Goal: Information Seeking & Learning: Learn about a topic

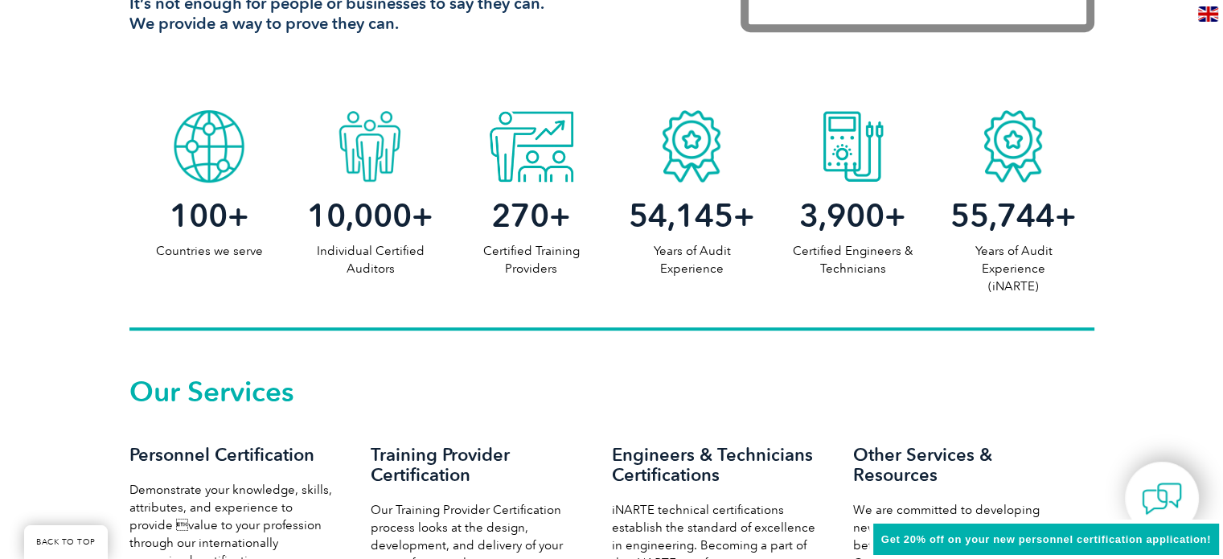
scroll to position [868, 0]
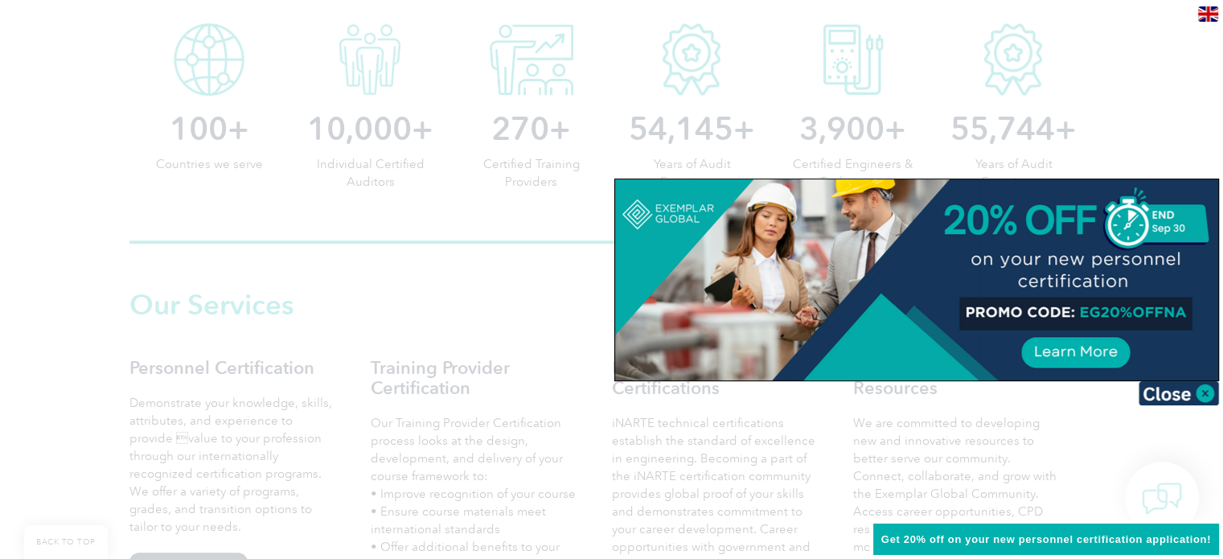
drag, startPoint x: 429, startPoint y: 420, endPoint x: 433, endPoint y: 399, distance: 21.5
click at [428, 420] on div at bounding box center [611, 279] width 1223 height 559
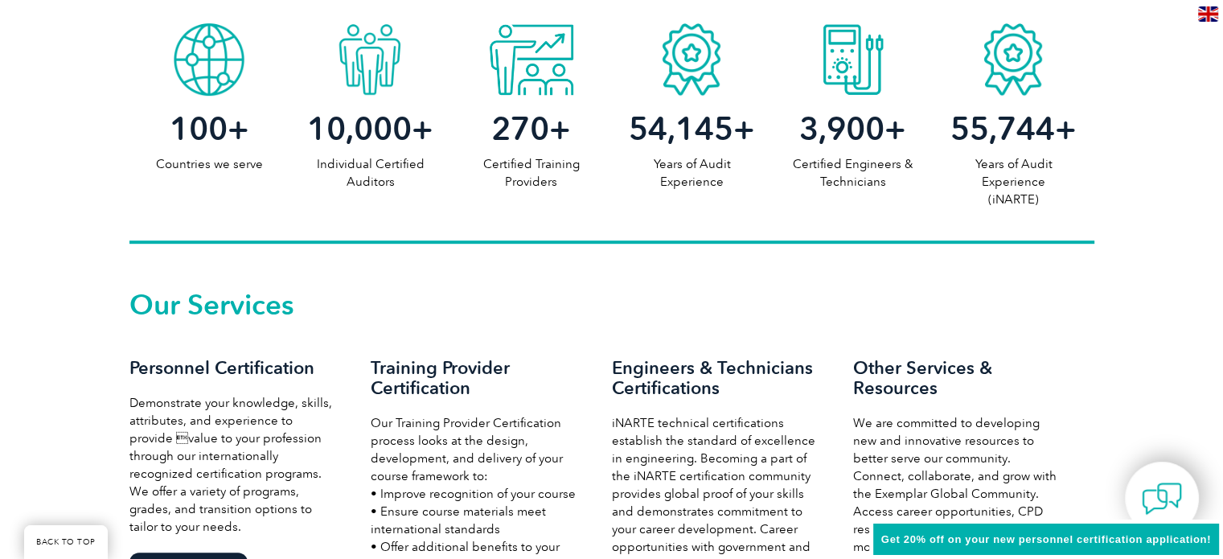
click at [441, 382] on h3 "Training Provider Certification" at bounding box center [475, 378] width 209 height 40
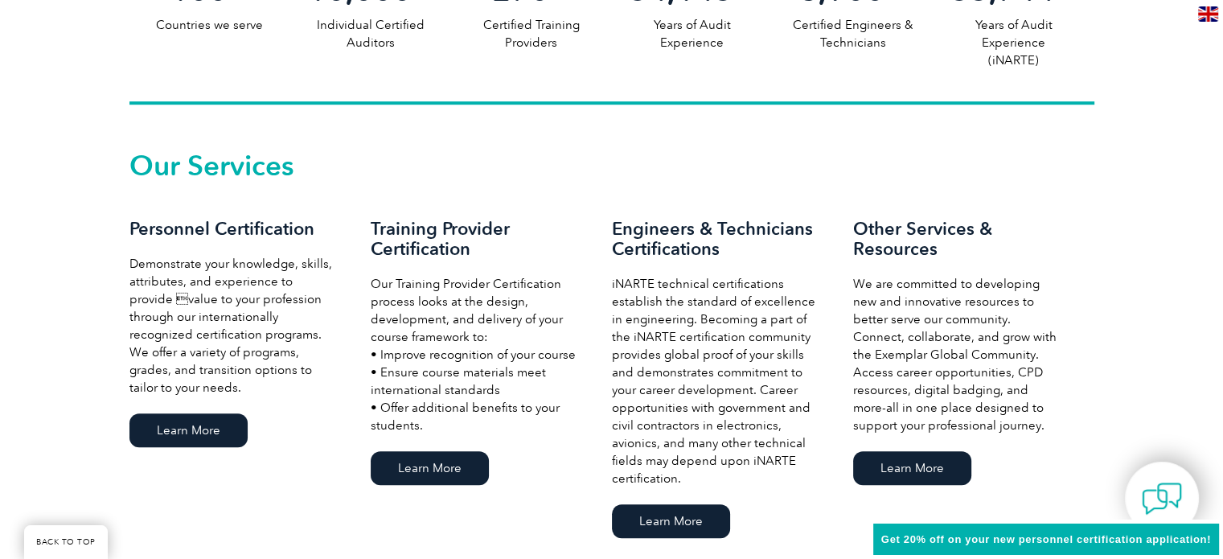
scroll to position [1189, 0]
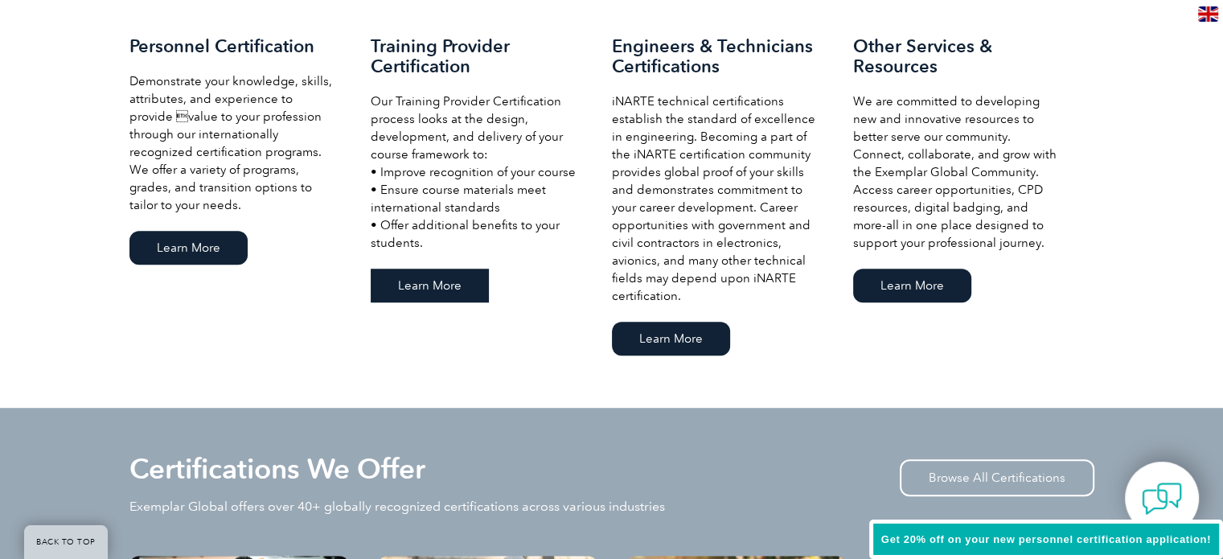
click at [420, 293] on link "Learn More" at bounding box center [430, 286] width 118 height 34
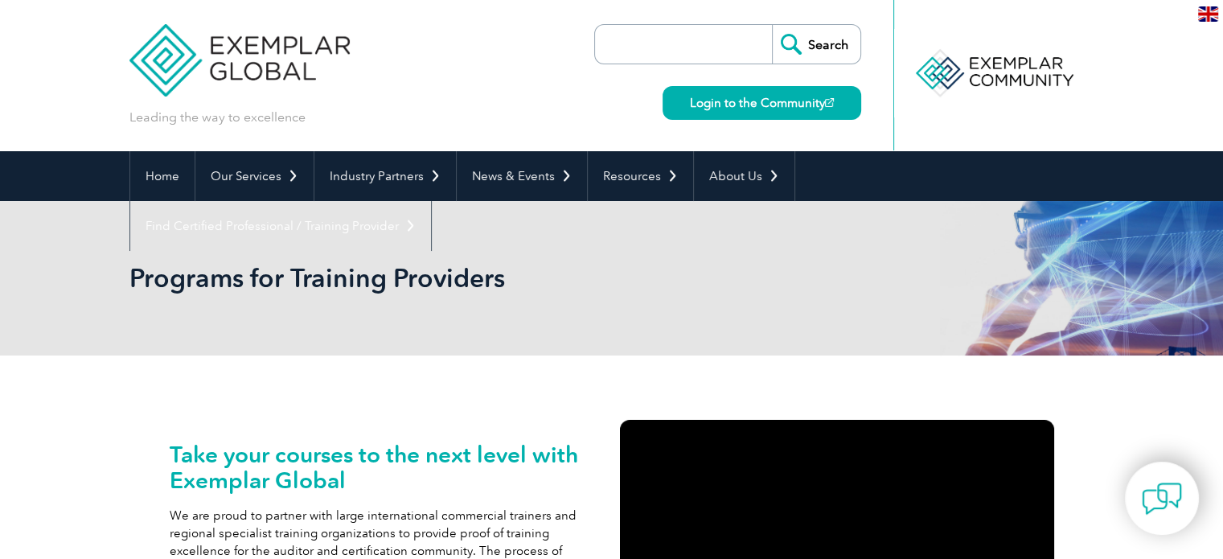
click at [720, 37] on input "search" at bounding box center [687, 44] width 169 height 39
paste input "ISO 45003:2021"
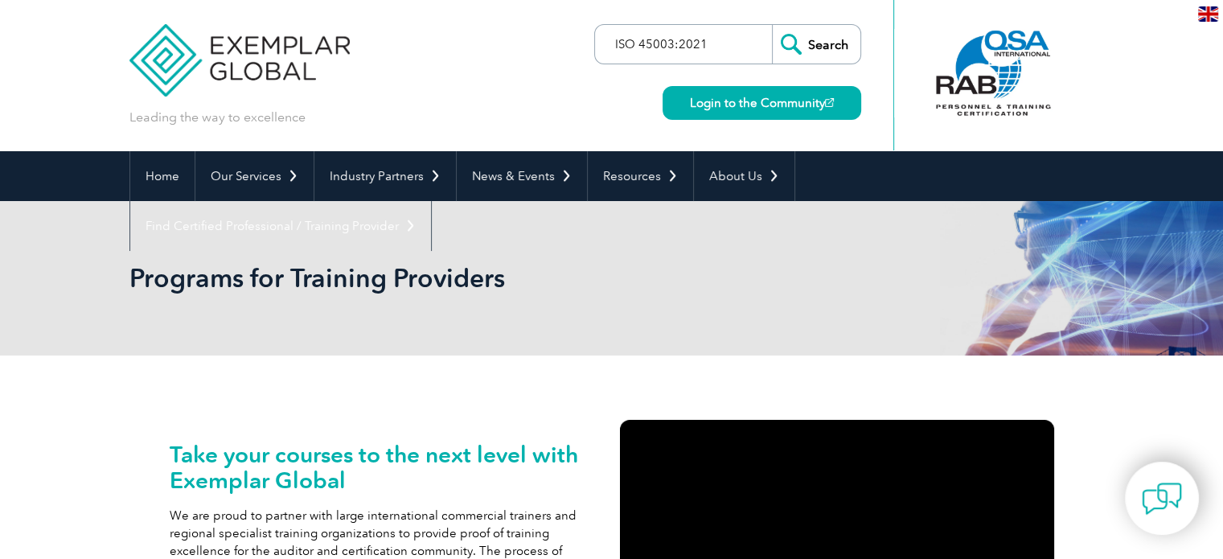
type input "ISO 45003:2021"
click at [772, 25] on input "Search" at bounding box center [816, 44] width 88 height 39
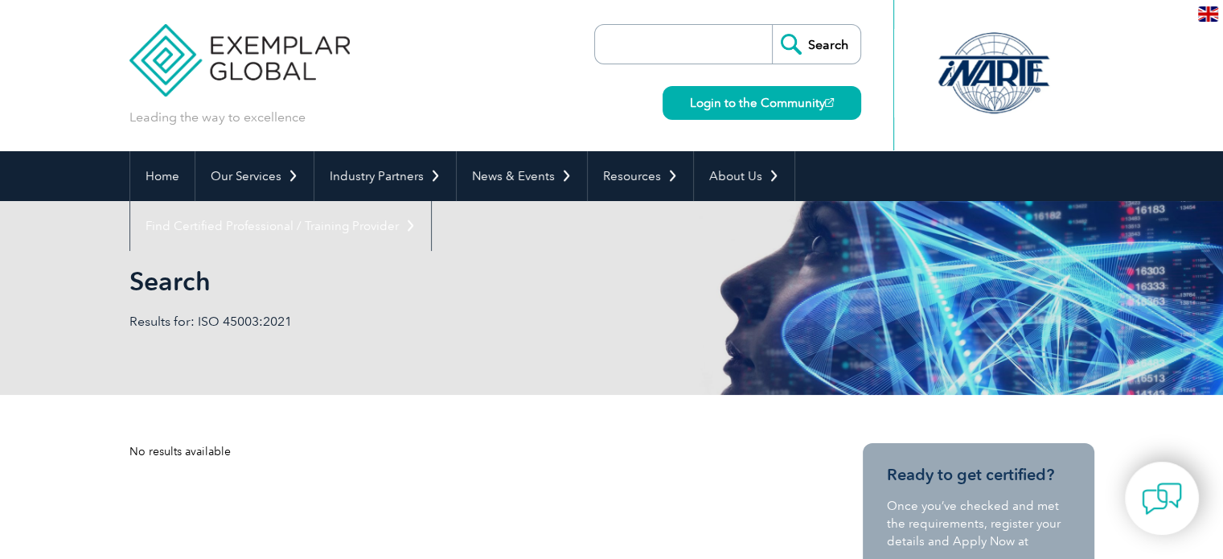
click at [631, 39] on input "search" at bounding box center [687, 44] width 169 height 39
paste input "ISO 45003:2021"
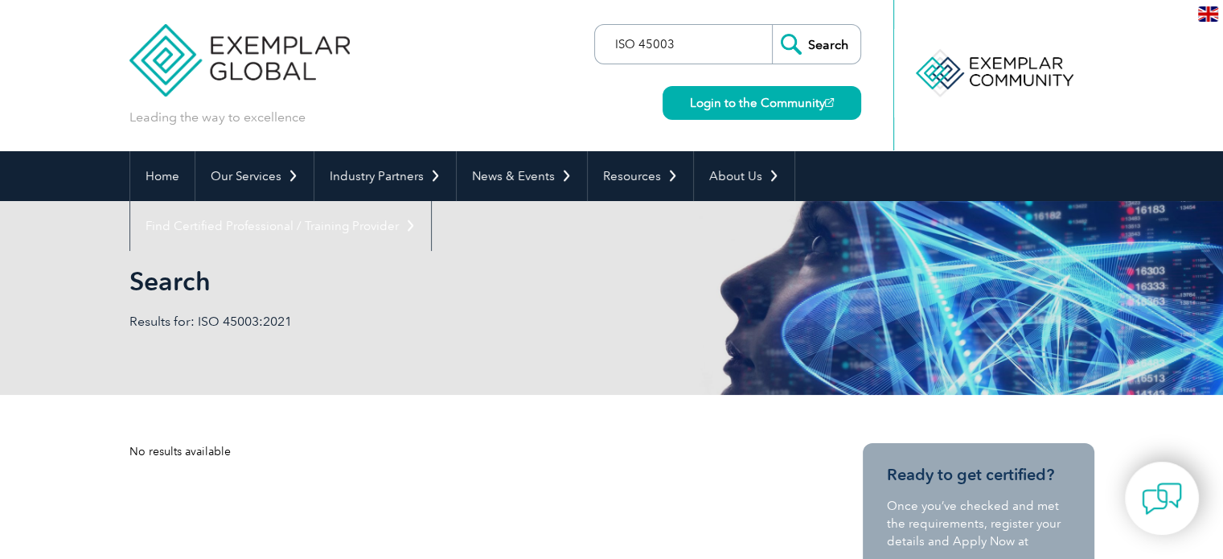
type input "ISO 45003"
click at [772, 25] on input "Search" at bounding box center [816, 44] width 88 height 39
